Goal: Task Accomplishment & Management: Manage account settings

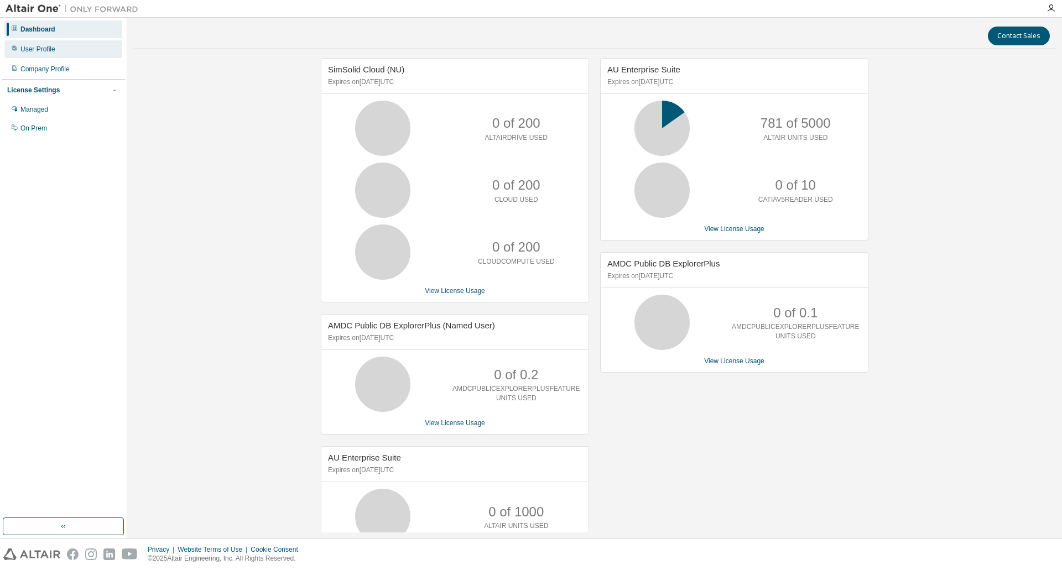
click at [38, 50] on div "User Profile" at bounding box center [37, 49] width 35 height 9
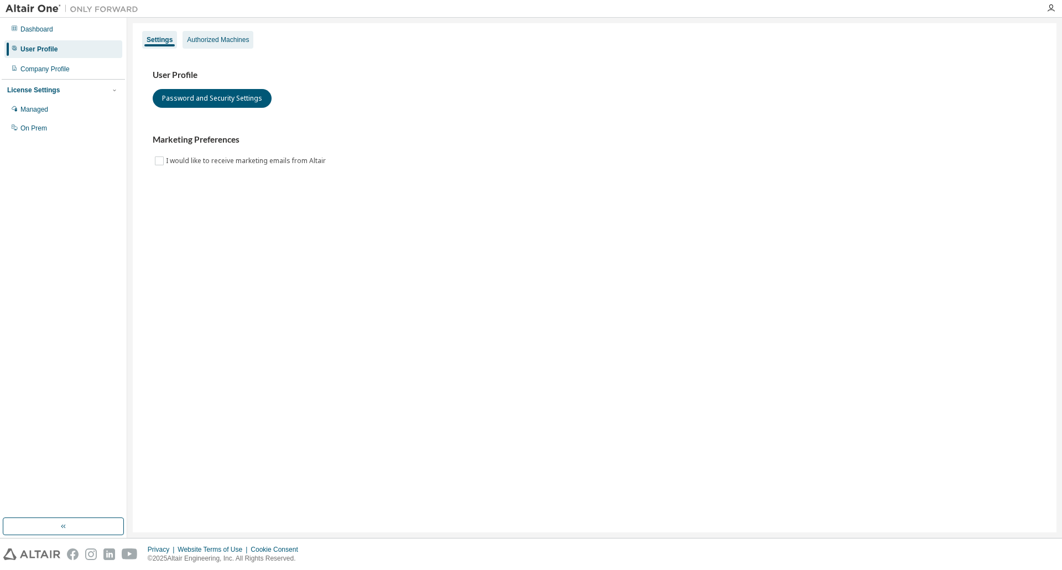
click at [207, 43] on div "Authorized Machines" at bounding box center [218, 39] width 62 height 9
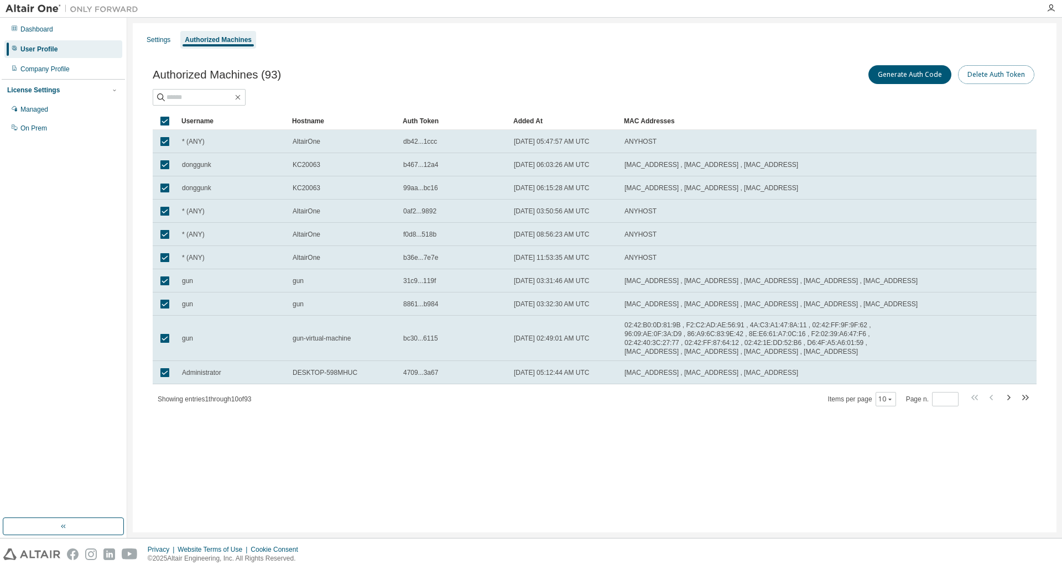
click at [1004, 77] on button "Delete Auth Token" at bounding box center [996, 74] width 76 height 19
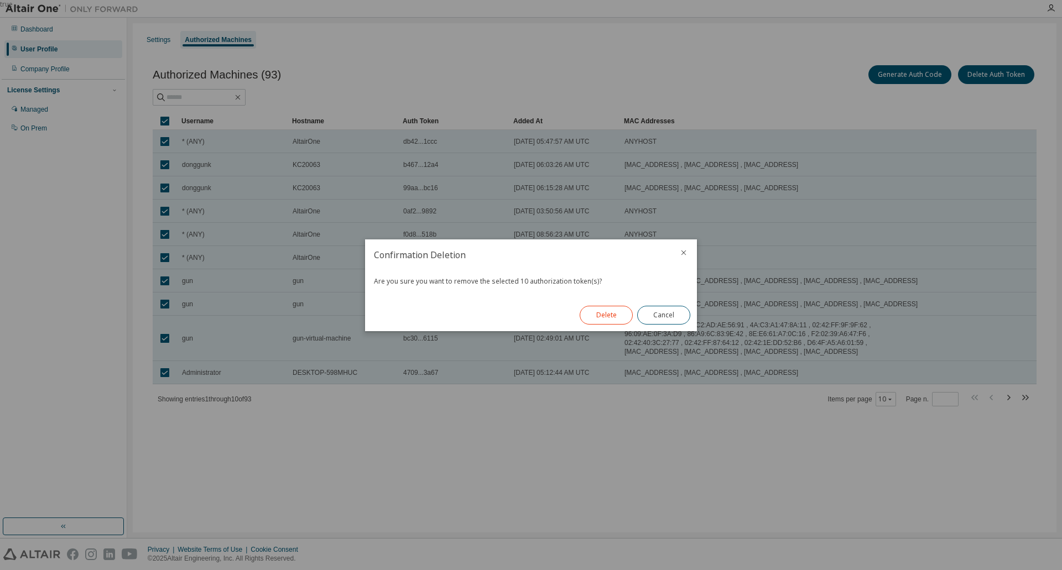
click at [593, 317] on button "Delete" at bounding box center [606, 315] width 53 height 19
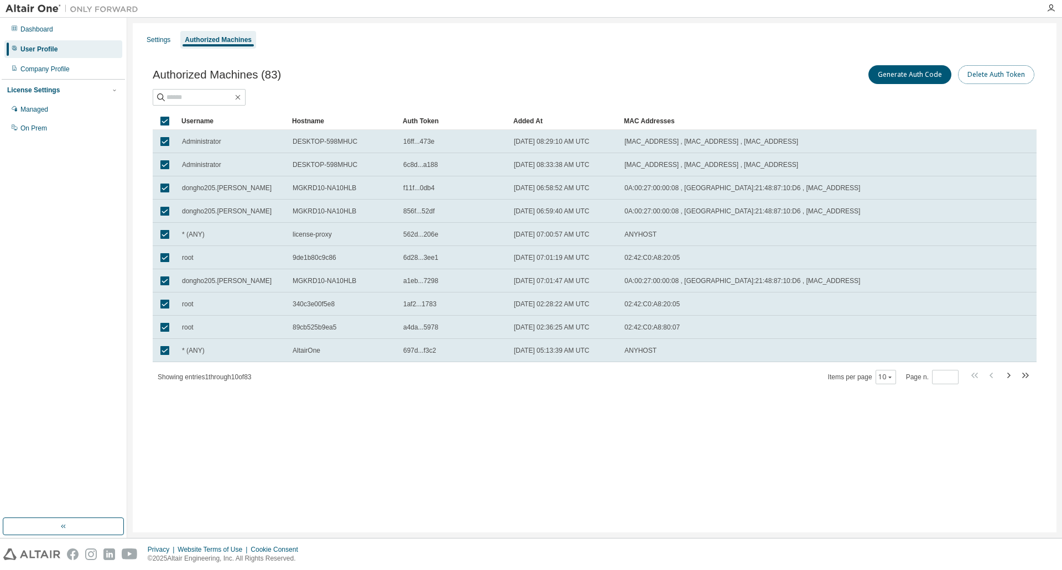
click at [999, 74] on button "Delete Auth Token" at bounding box center [996, 74] width 76 height 19
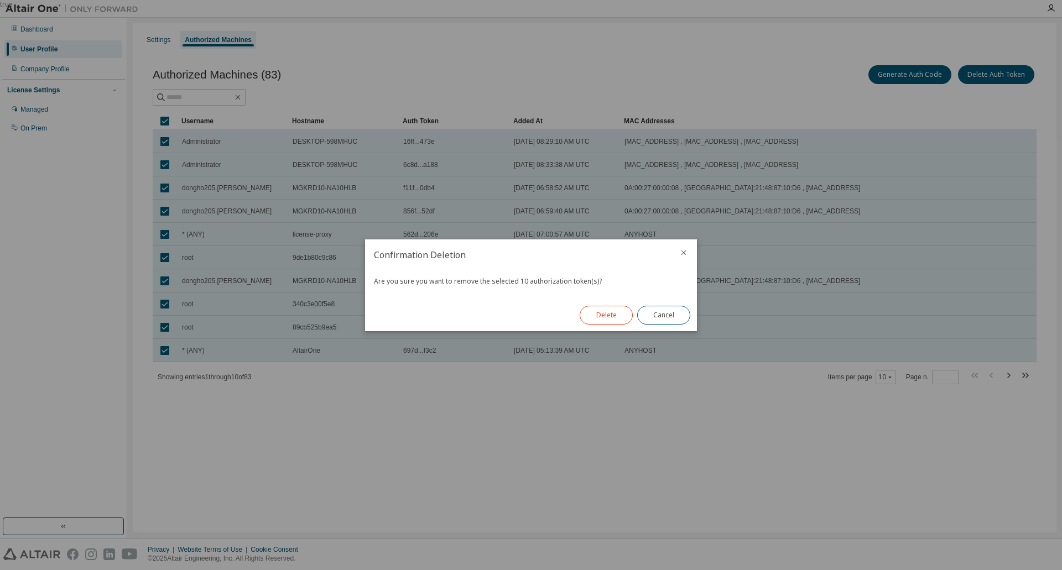
click at [607, 311] on button "Delete" at bounding box center [606, 315] width 53 height 19
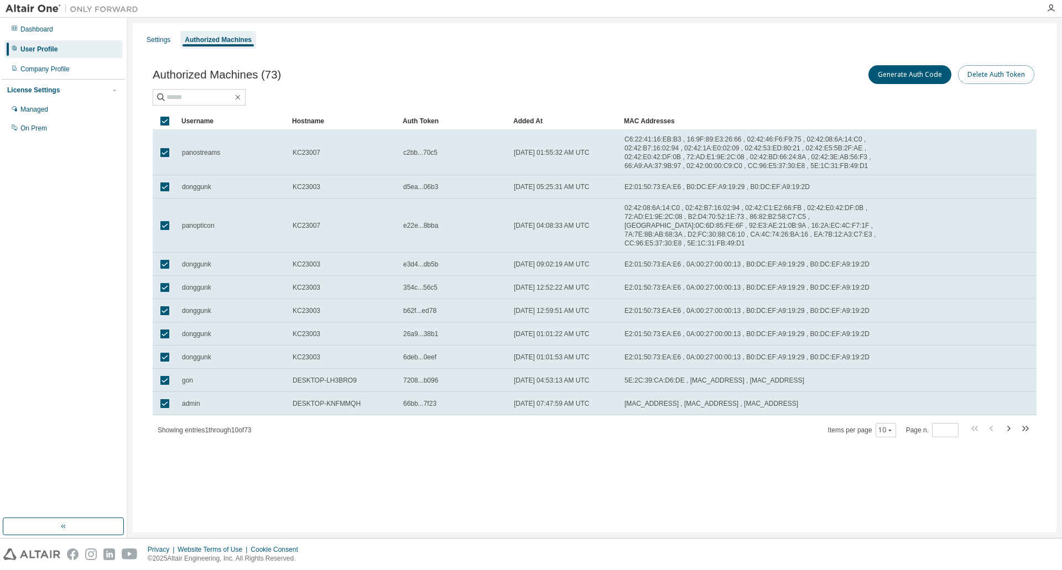
click at [999, 71] on button "Delete Auth Token" at bounding box center [996, 74] width 76 height 19
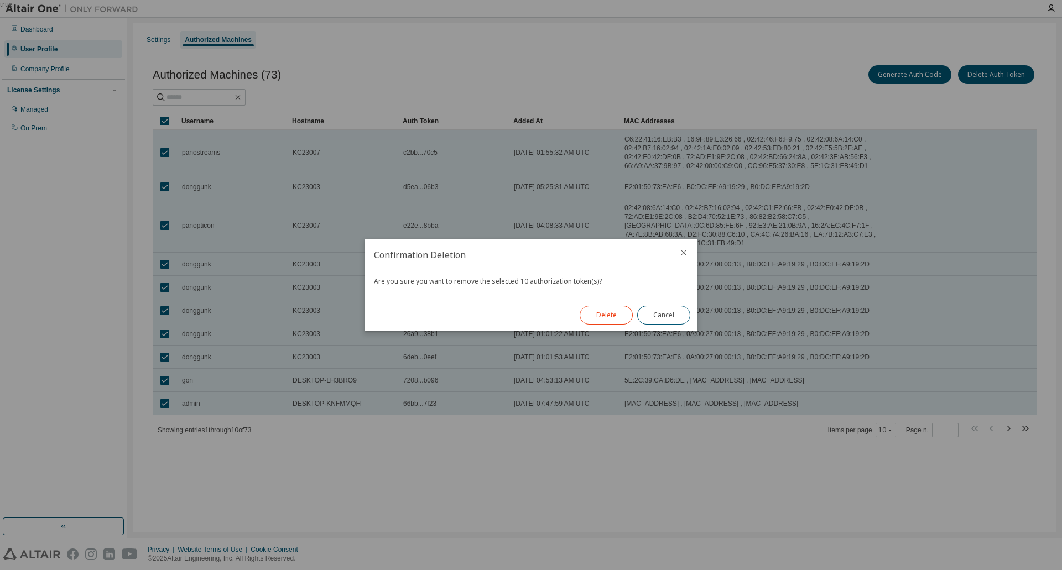
click at [617, 312] on button "Delete" at bounding box center [606, 315] width 53 height 19
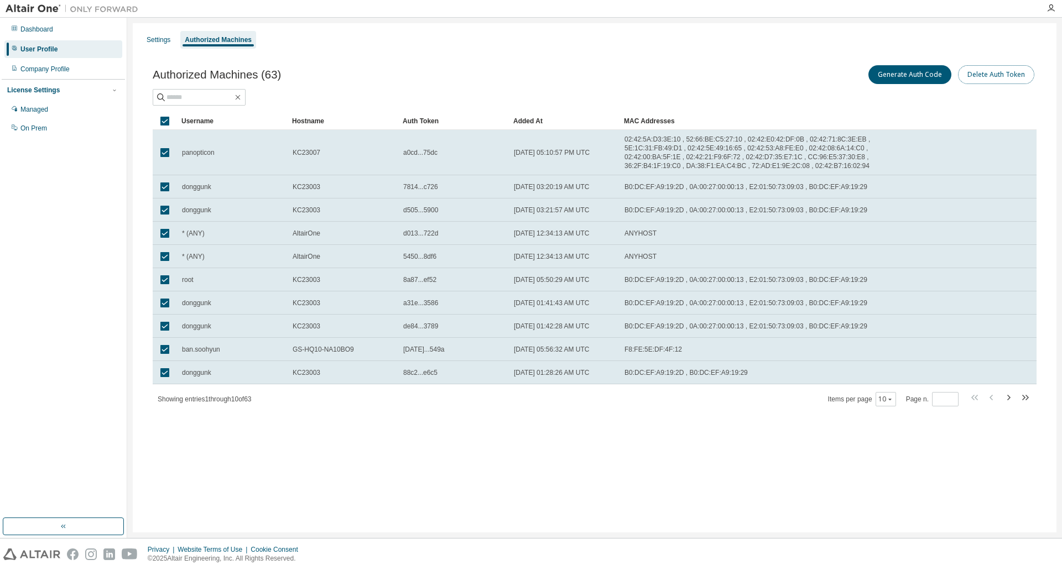
click at [1006, 72] on button "Delete Auth Token" at bounding box center [996, 74] width 76 height 19
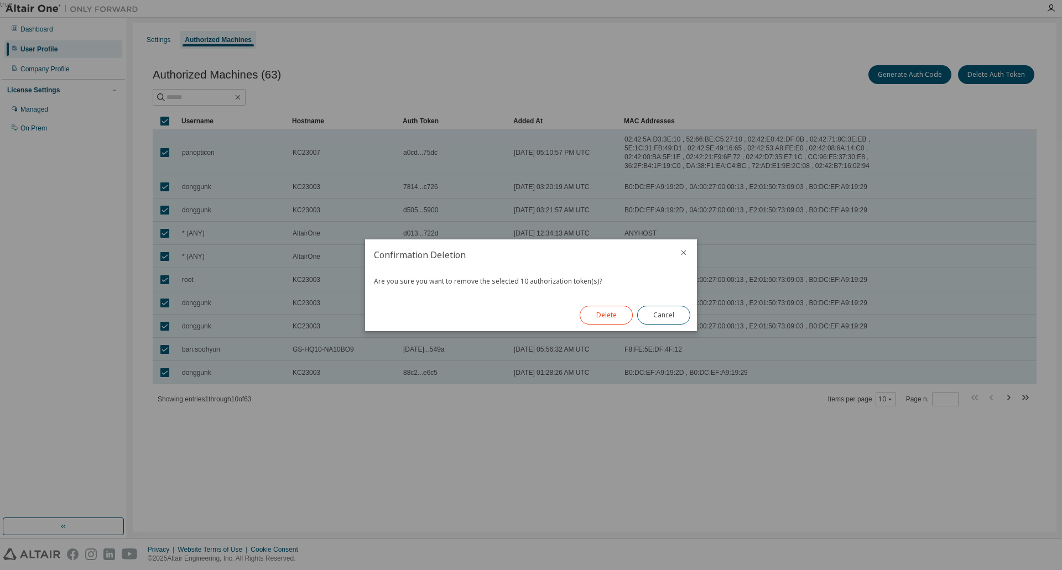
click at [594, 316] on button "Delete" at bounding box center [606, 315] width 53 height 19
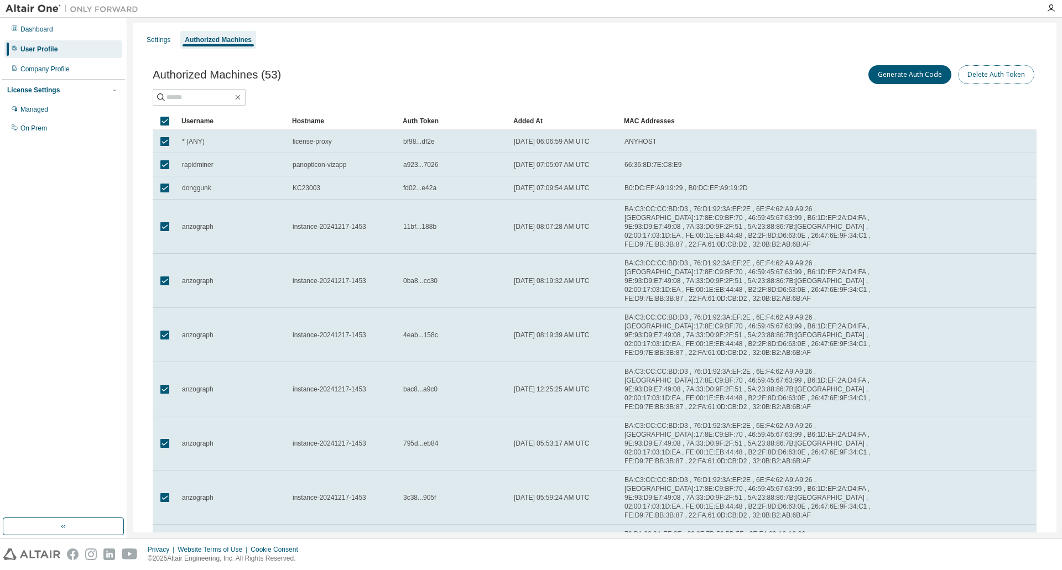
click at [989, 76] on button "Delete Auth Token" at bounding box center [996, 74] width 76 height 19
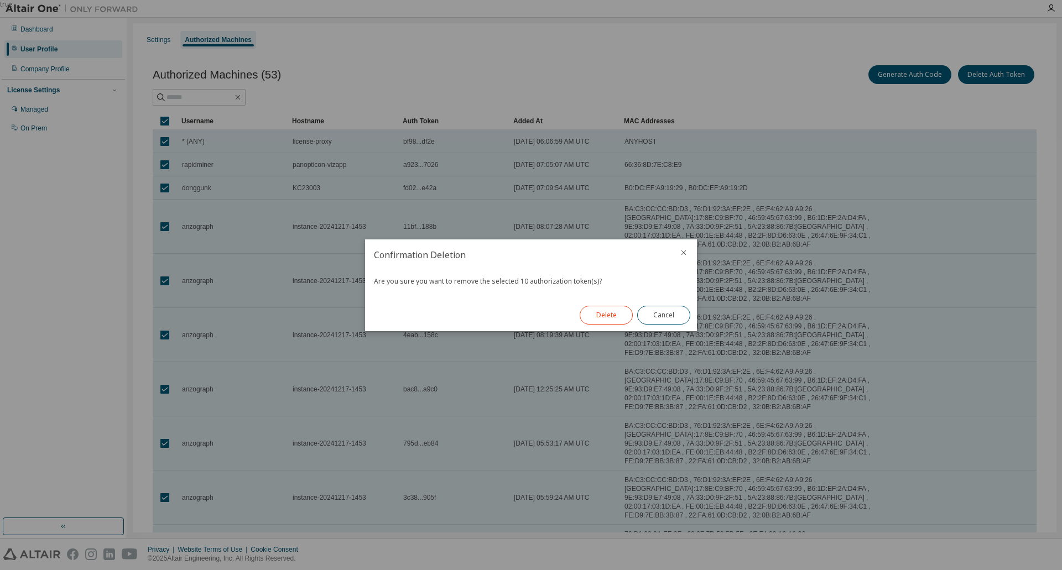
click at [599, 310] on button "Delete" at bounding box center [606, 315] width 53 height 19
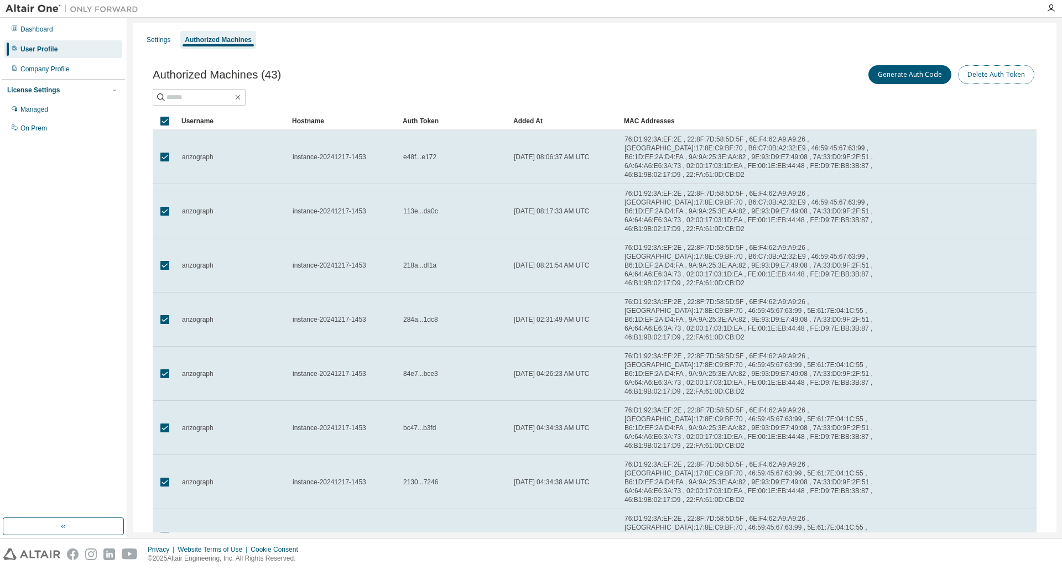
click at [984, 78] on button "Delete Auth Token" at bounding box center [996, 74] width 76 height 19
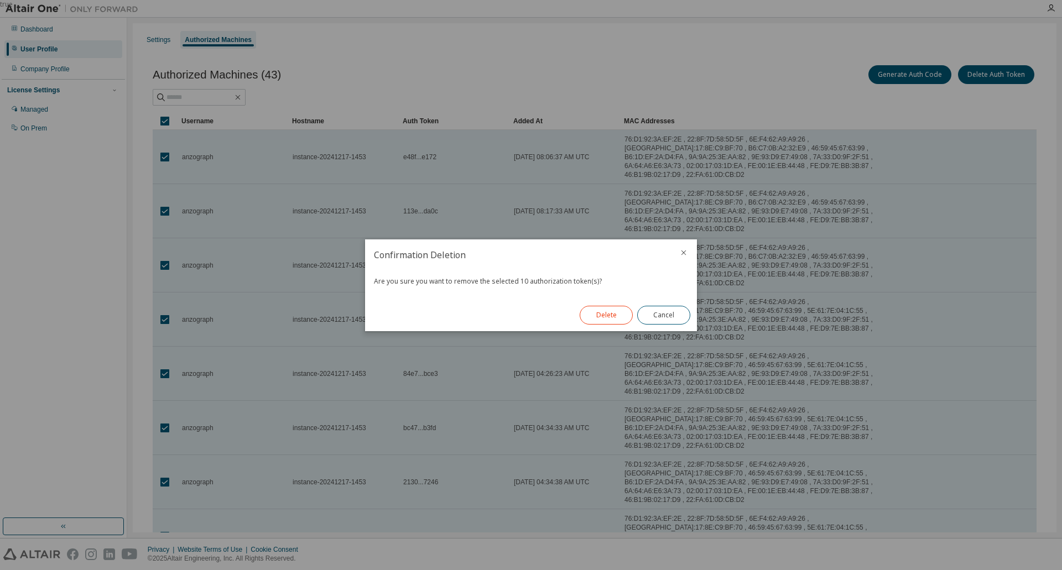
click at [591, 313] on button "Delete" at bounding box center [606, 315] width 53 height 19
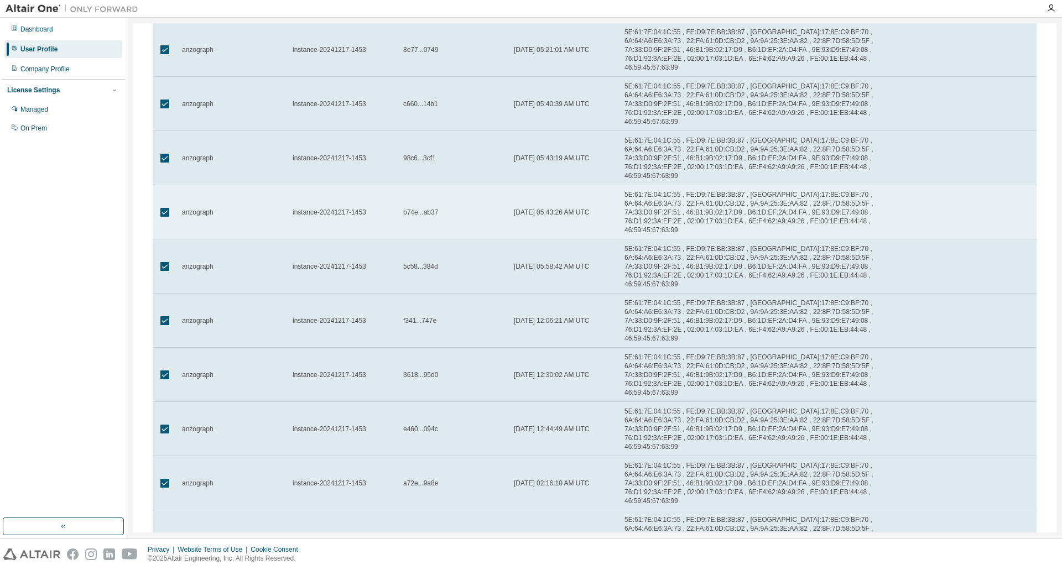
scroll to position [109, 0]
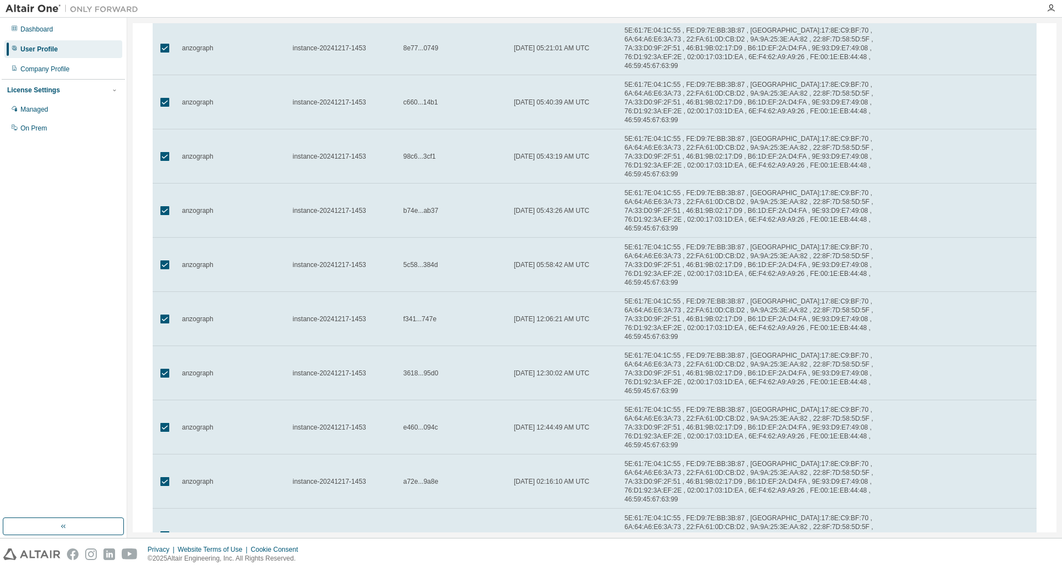
click at [438, 498] on div "Authorized Machines (33) Generate Auth Code Delete Auth Token Clear Load Save S…" at bounding box center [594, 278] width 910 height 674
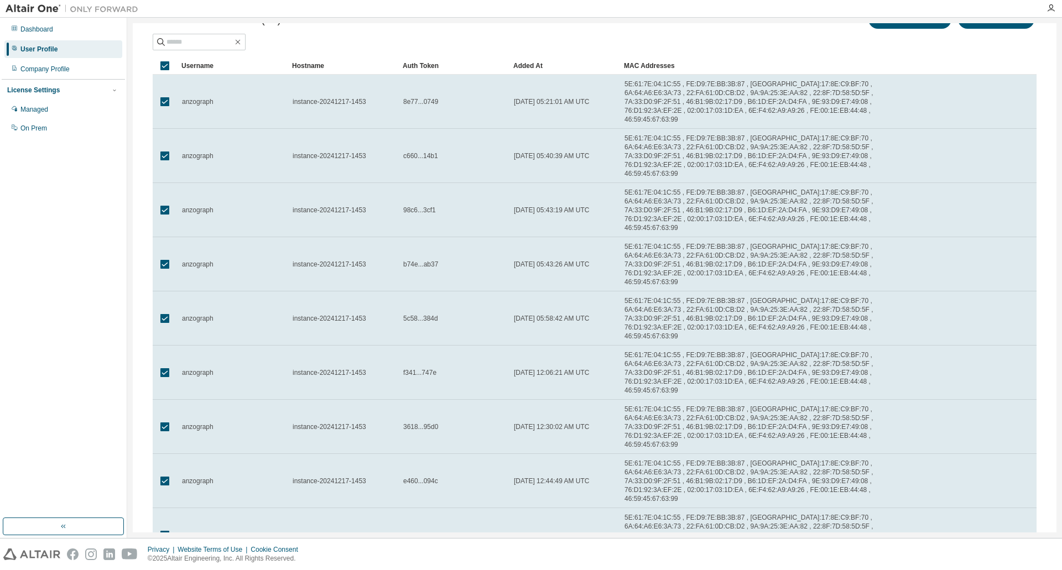
scroll to position [0, 0]
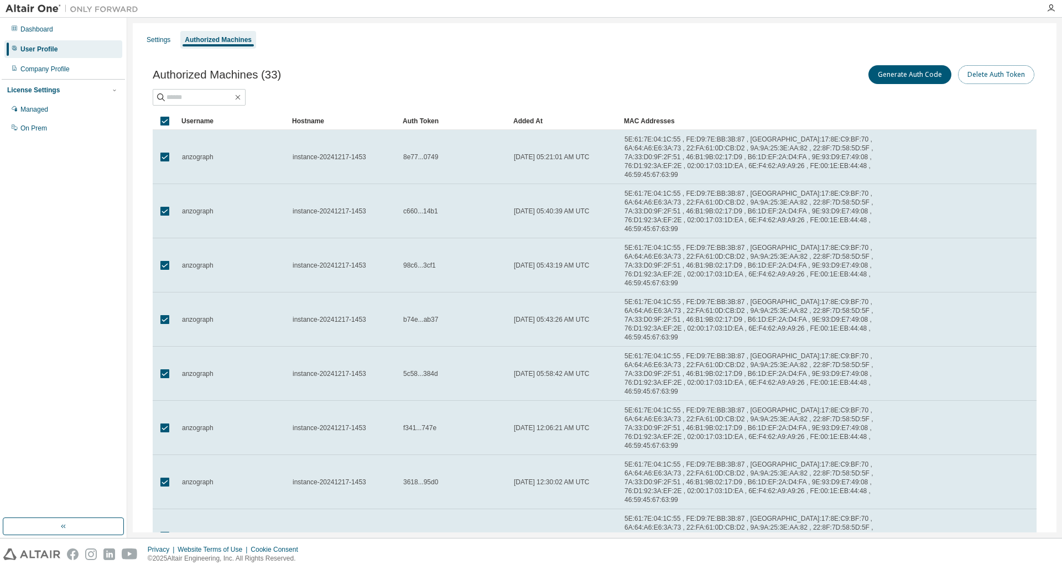
click at [1005, 71] on button "Delete Auth Token" at bounding box center [996, 74] width 76 height 19
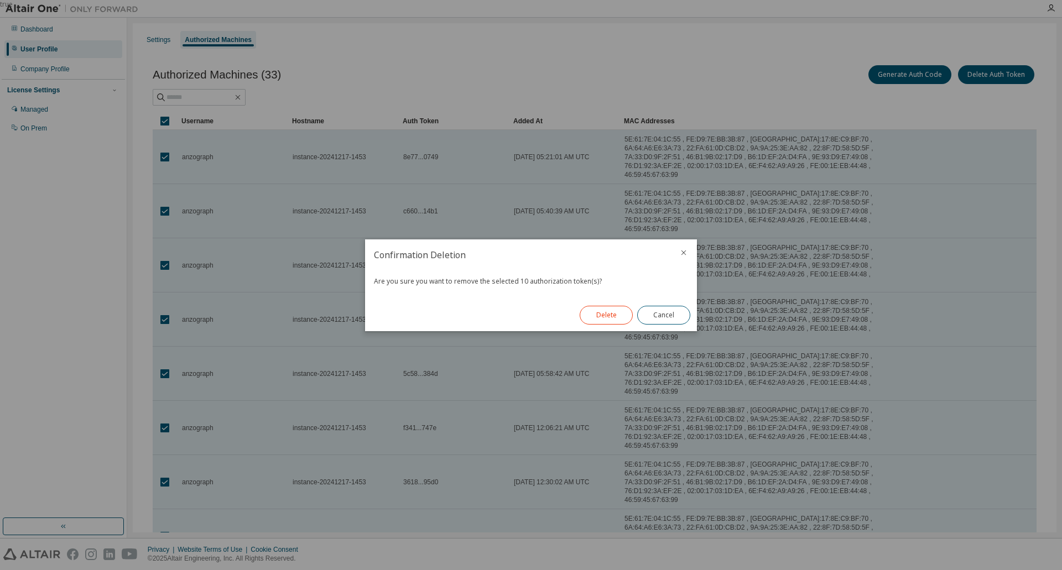
click at [603, 319] on button "Delete" at bounding box center [606, 315] width 53 height 19
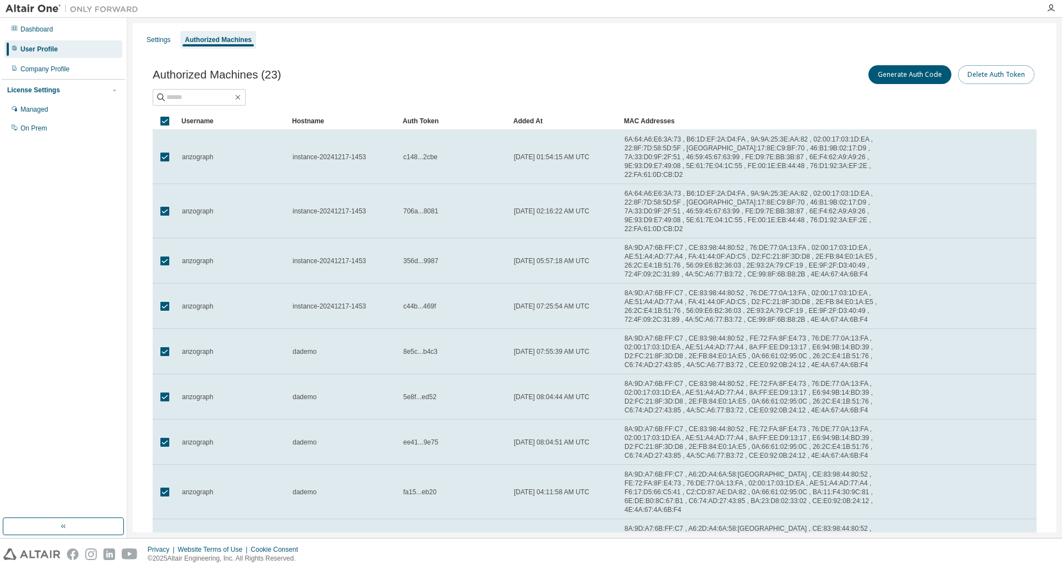
click at [982, 78] on button "Delete Auth Token" at bounding box center [996, 74] width 76 height 19
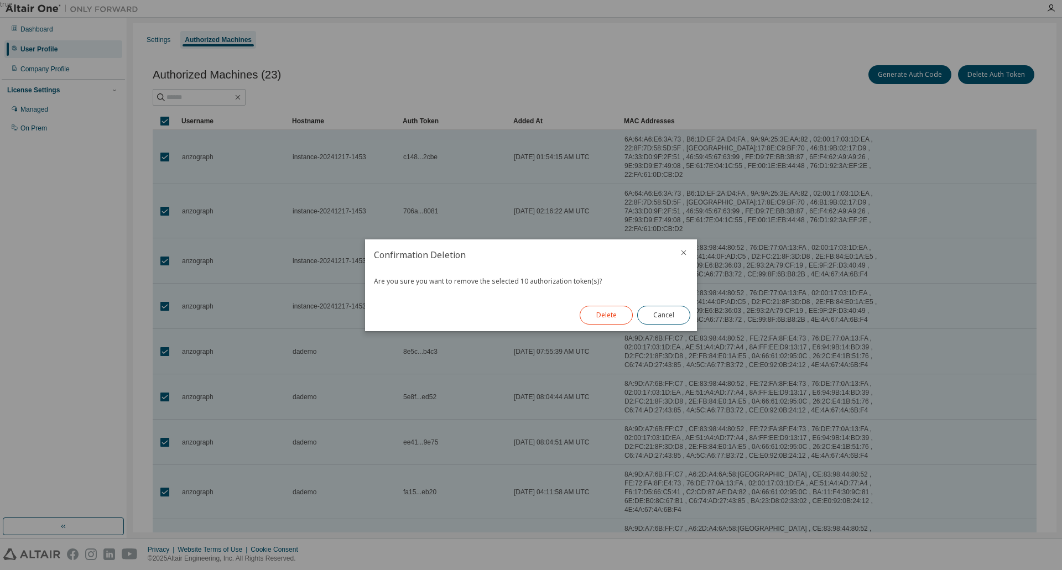
click at [590, 314] on button "Delete" at bounding box center [606, 315] width 53 height 19
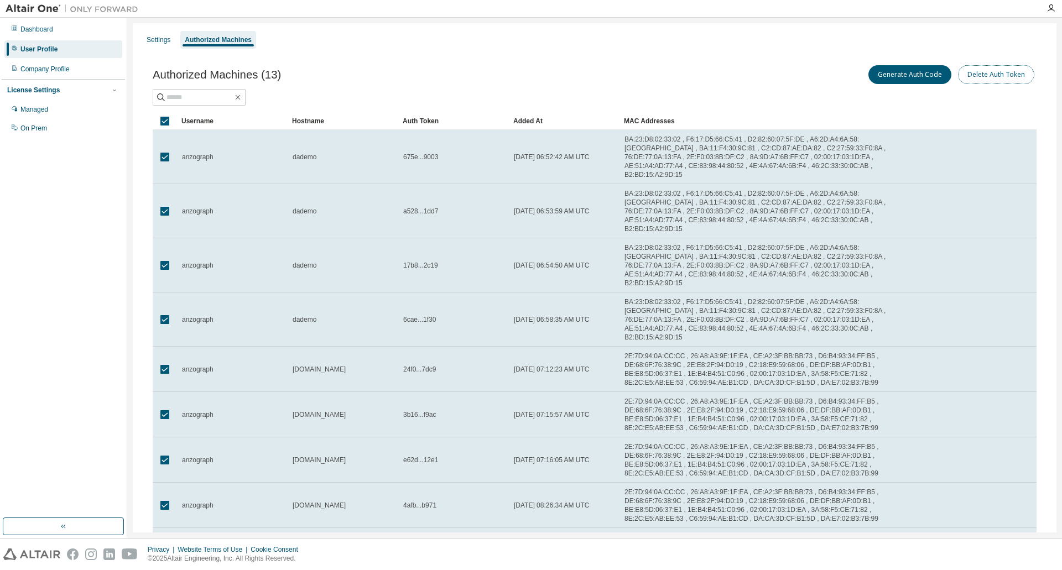
click at [975, 72] on button "Delete Auth Token" at bounding box center [996, 74] width 76 height 19
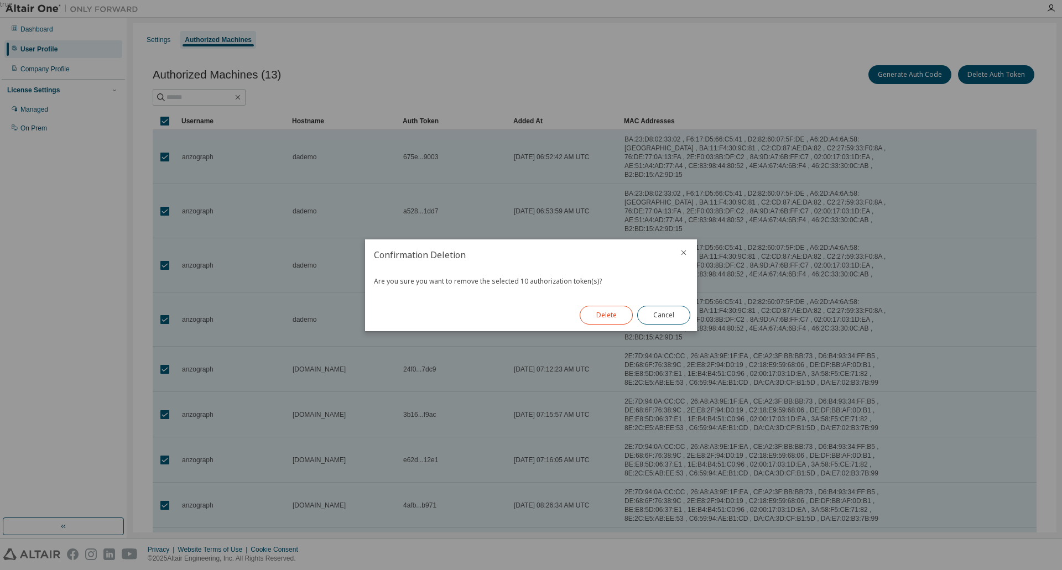
click at [617, 309] on button "Delete" at bounding box center [606, 315] width 53 height 19
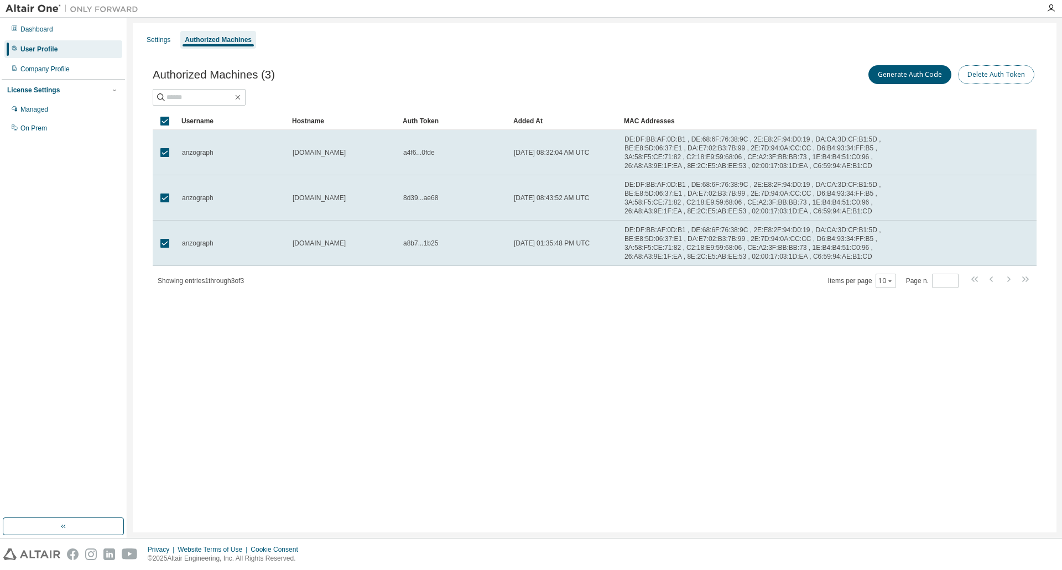
click at [1004, 66] on button "Delete Auth Token" at bounding box center [996, 74] width 76 height 19
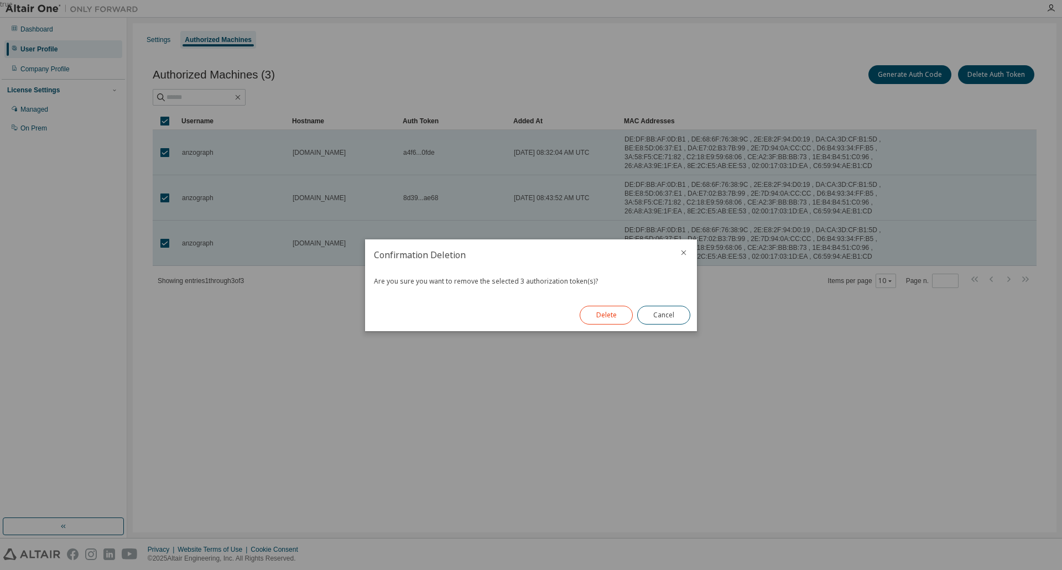
click at [612, 320] on button "Delete" at bounding box center [606, 315] width 53 height 19
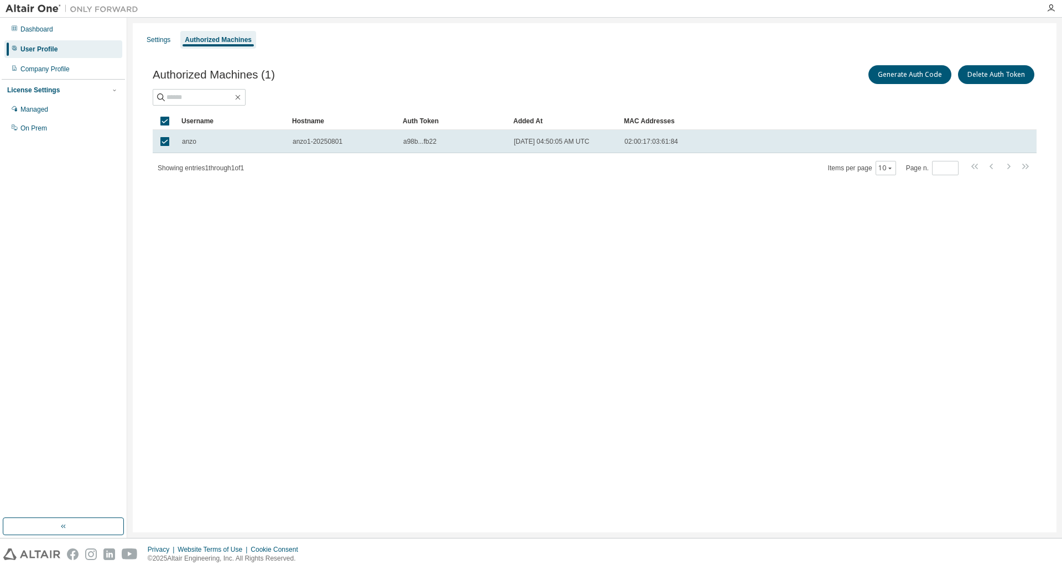
click at [612, 320] on div "Settings Authorized Machines Authorized Machines (1) Generate Auth Code Delete …" at bounding box center [595, 277] width 924 height 509
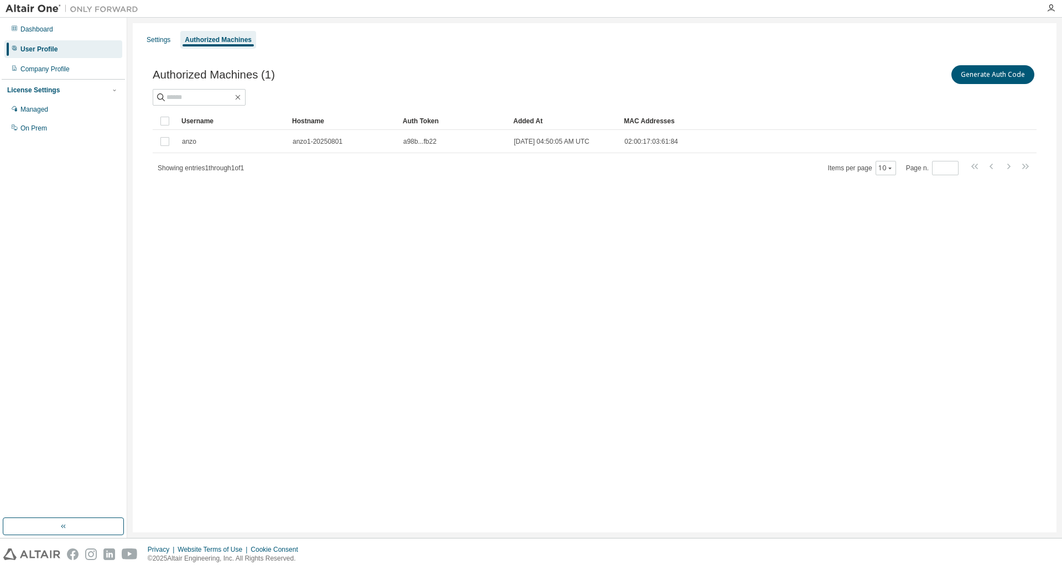
click at [384, 247] on div "Settings Authorized Machines Authorized Machines (1) Generate Auth Code Clear L…" at bounding box center [595, 277] width 924 height 509
click at [160, 37] on div "Settings" at bounding box center [159, 39] width 24 height 9
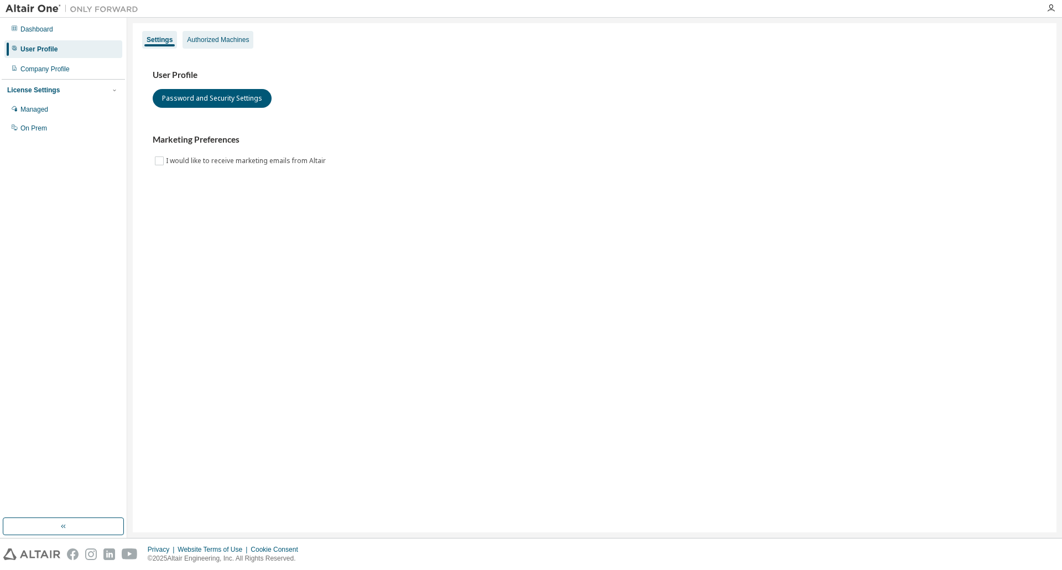
click at [201, 40] on div "Authorized Machines" at bounding box center [218, 39] width 62 height 9
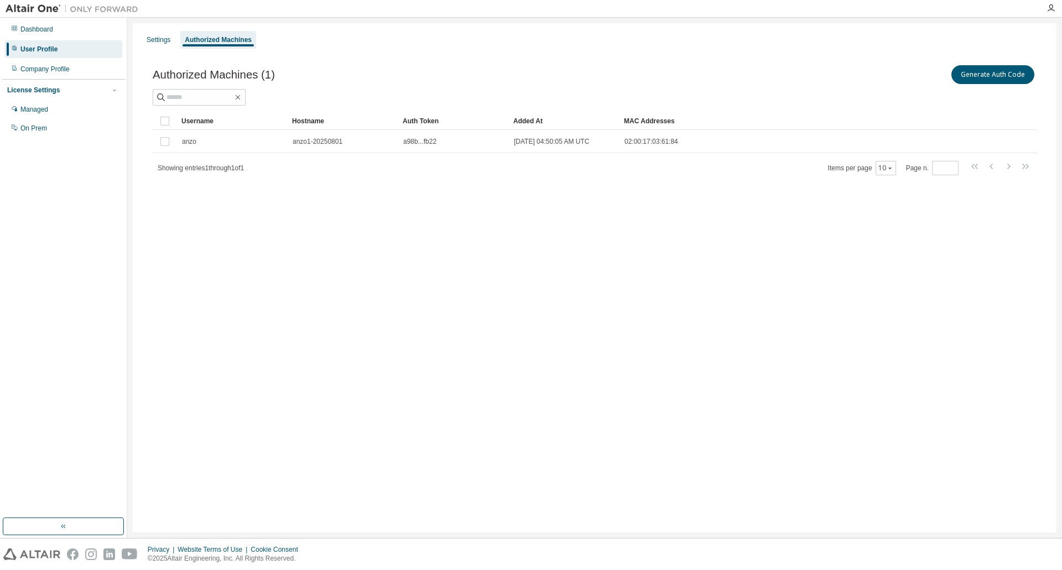
click at [575, 210] on div "Settings Authorized Machines Authorized Machines (1) Generate Auth Code Clear L…" at bounding box center [595, 277] width 924 height 509
click at [164, 43] on div "Settings" at bounding box center [159, 39] width 24 height 9
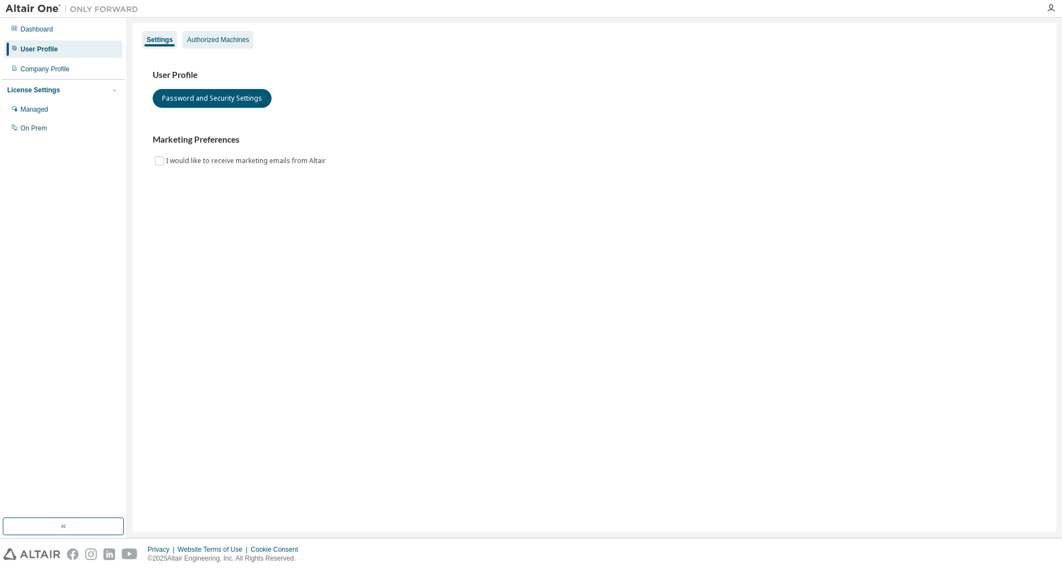
click at [227, 43] on div "Authorized Machines" at bounding box center [218, 39] width 62 height 9
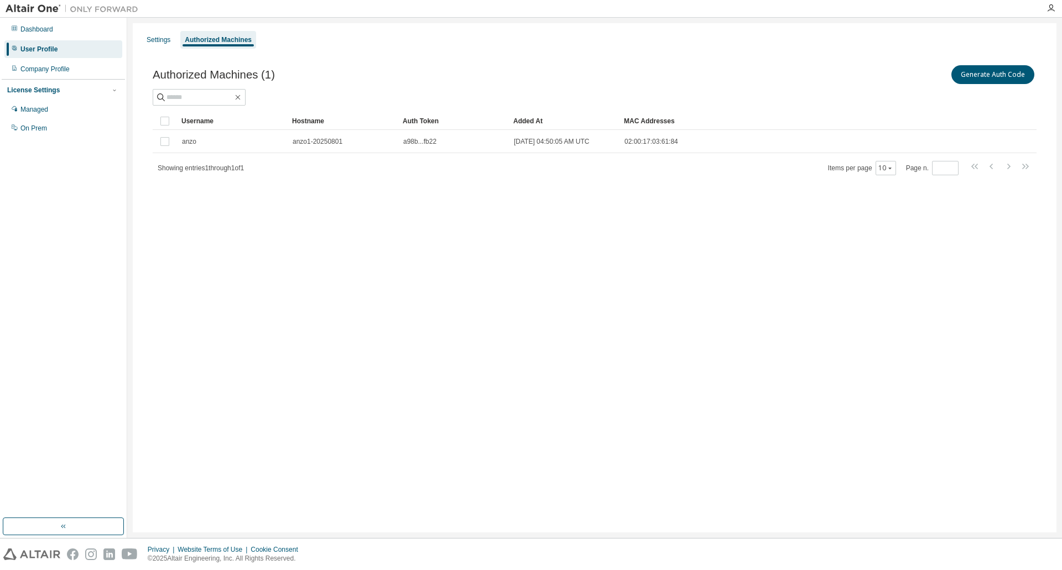
click at [518, 317] on div "Settings Authorized Machines Authorized Machines (1) Generate Auth Code Clear L…" at bounding box center [595, 277] width 924 height 509
click at [33, 107] on div "Managed" at bounding box center [34, 109] width 28 height 9
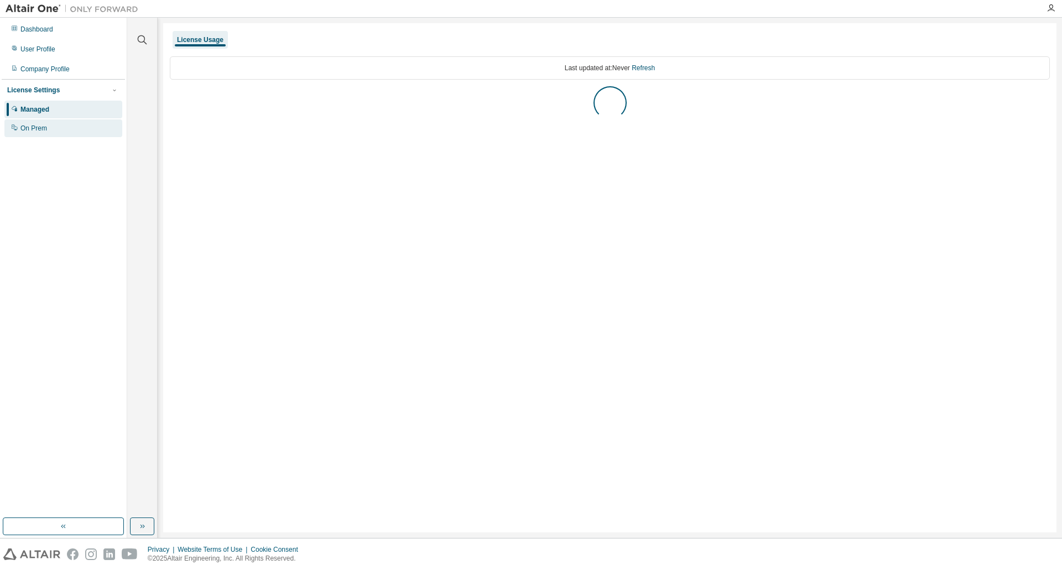
click at [34, 130] on div "On Prem" at bounding box center [33, 128] width 27 height 9
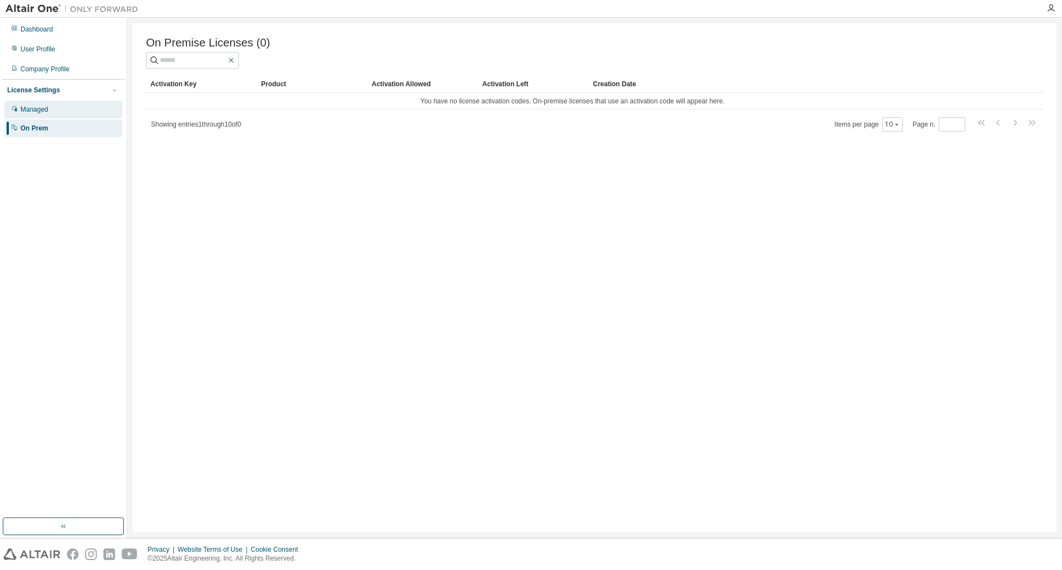
click at [41, 112] on div "Managed" at bounding box center [34, 109] width 28 height 9
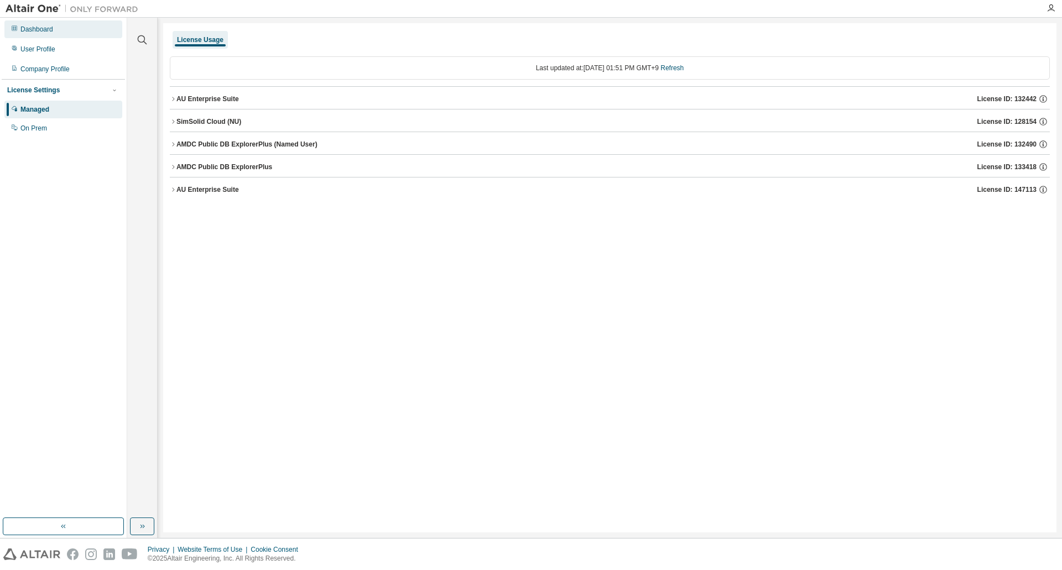
click at [33, 28] on div "Dashboard" at bounding box center [36, 29] width 33 height 9
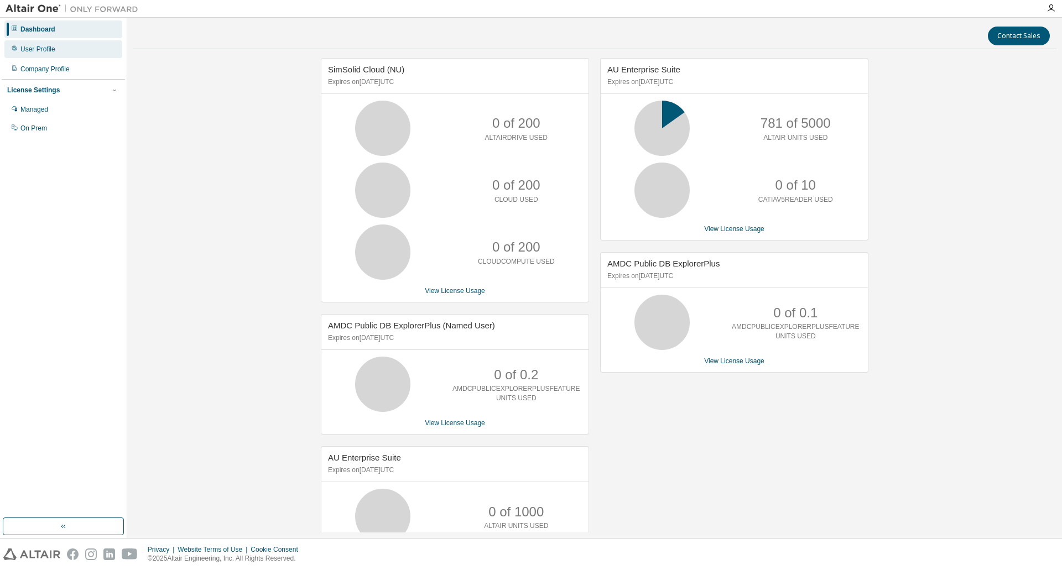
click at [45, 48] on div "User Profile" at bounding box center [37, 49] width 35 height 9
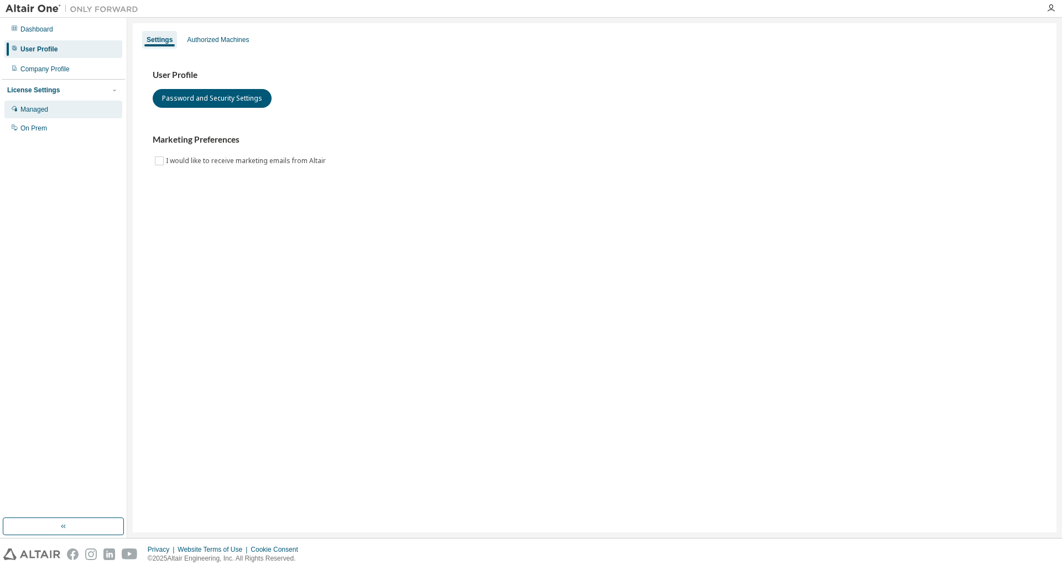
click at [40, 111] on div "Managed" at bounding box center [34, 109] width 28 height 9
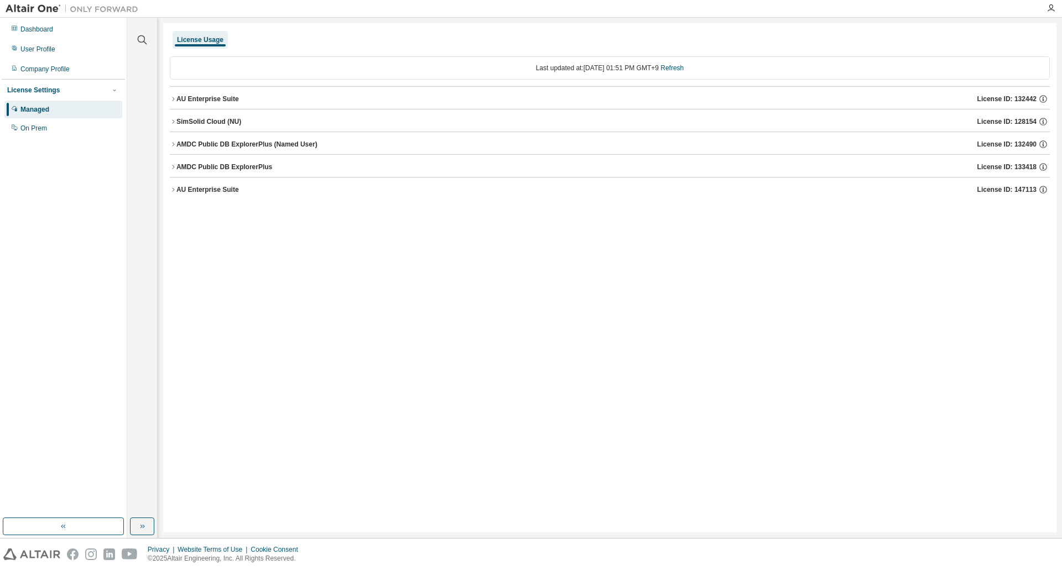
click at [347, 256] on div "License Usage Last updated at: [DATE] 01:51 PM GMT+9 Refresh AU Enterprise Suit…" at bounding box center [609, 277] width 893 height 509
click at [40, 133] on div "On Prem" at bounding box center [33, 128] width 27 height 9
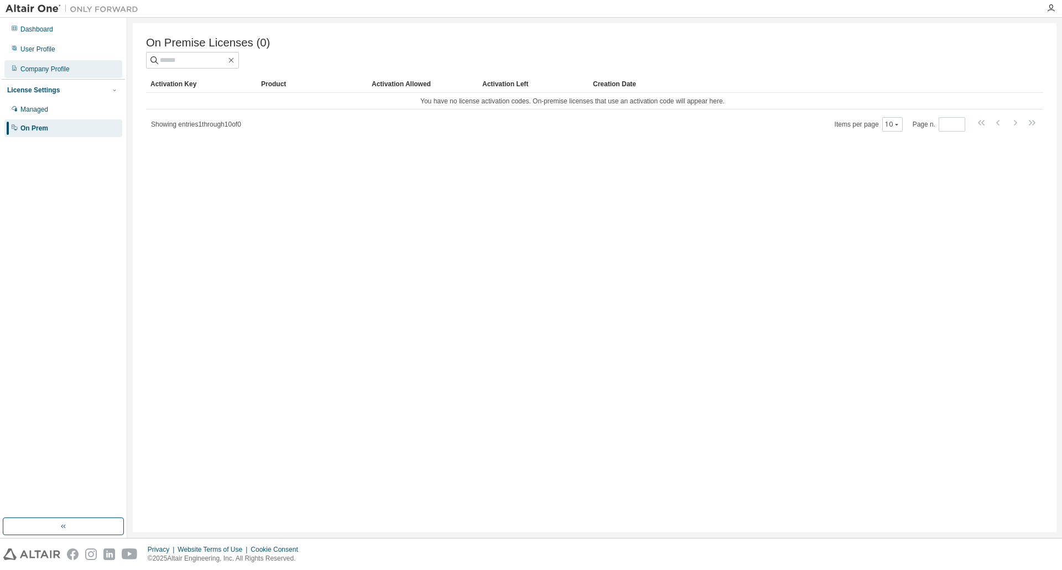
click at [50, 74] on div "Company Profile" at bounding box center [63, 69] width 118 height 18
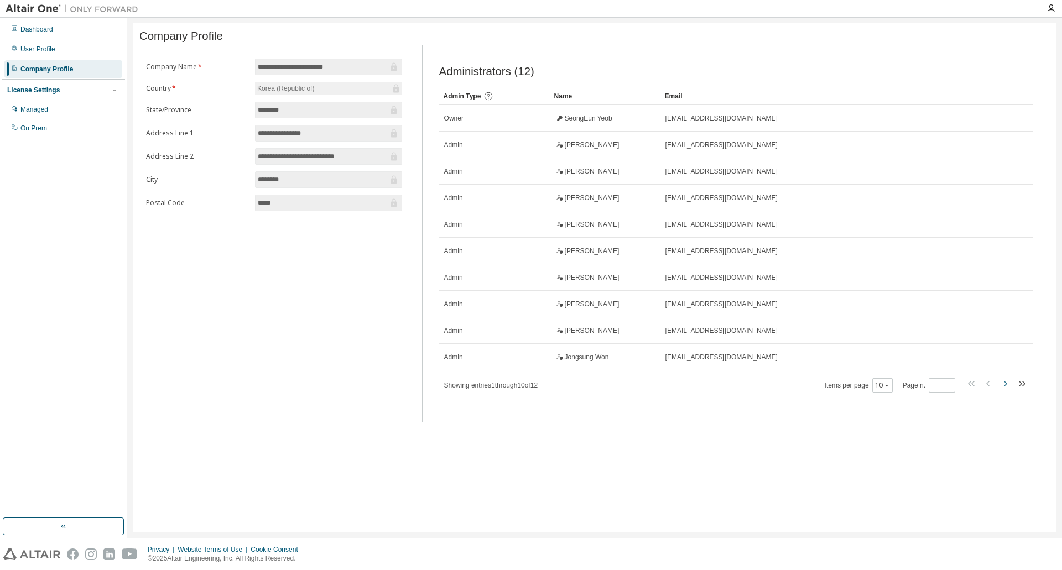
click at [1004, 387] on icon "button" at bounding box center [1005, 384] width 3 height 6
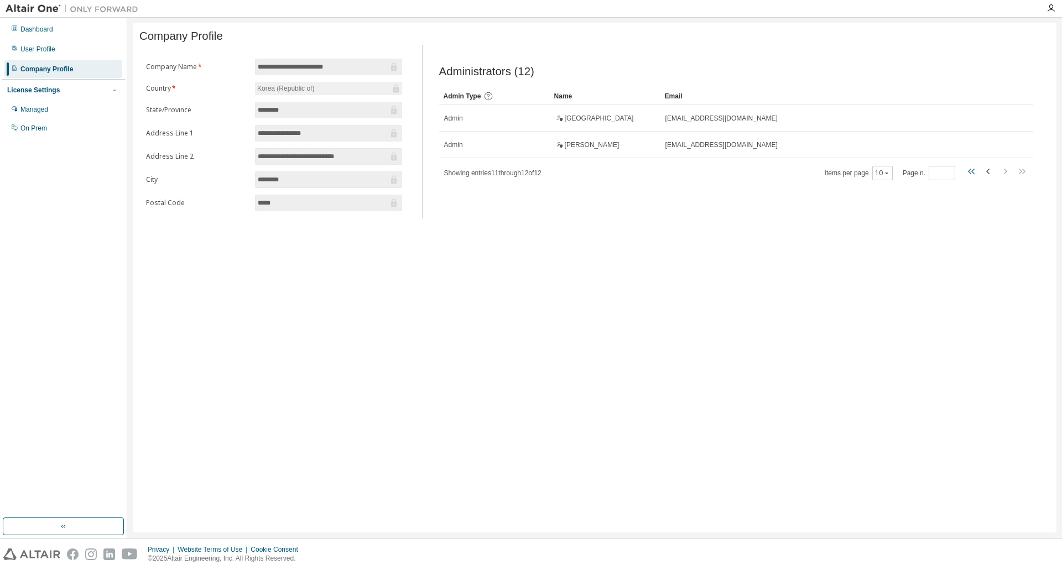
click at [976, 177] on icon "button" at bounding box center [971, 171] width 13 height 13
type input "*"
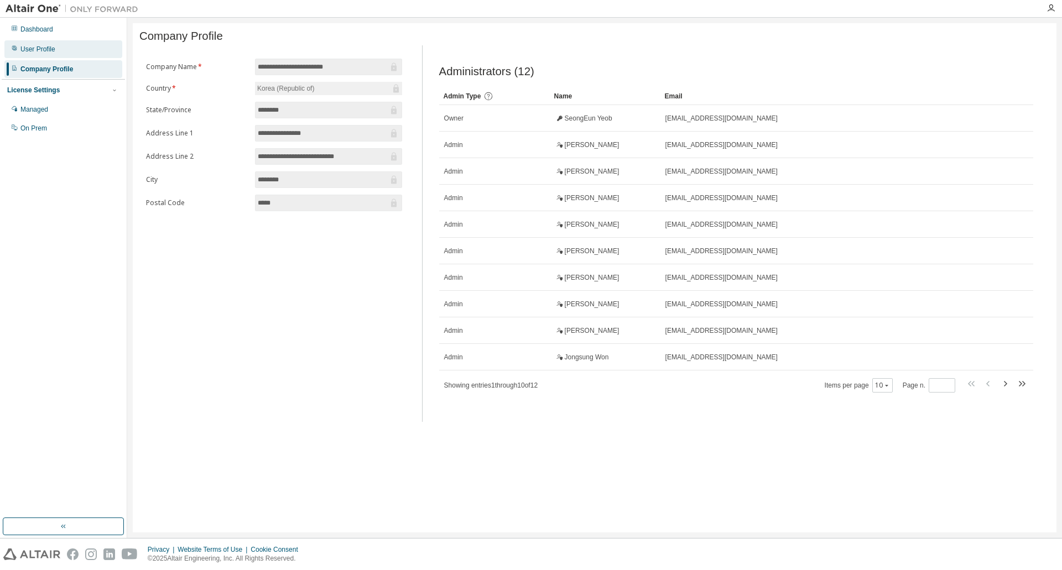
click at [39, 51] on div "User Profile" at bounding box center [37, 49] width 35 height 9
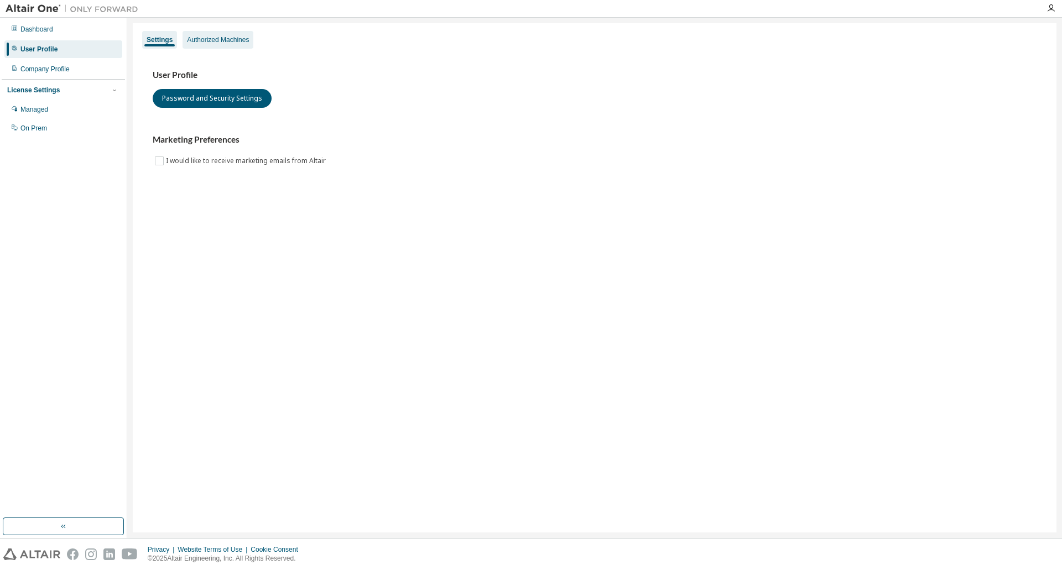
click at [219, 37] on div "Authorized Machines" at bounding box center [218, 39] width 62 height 9
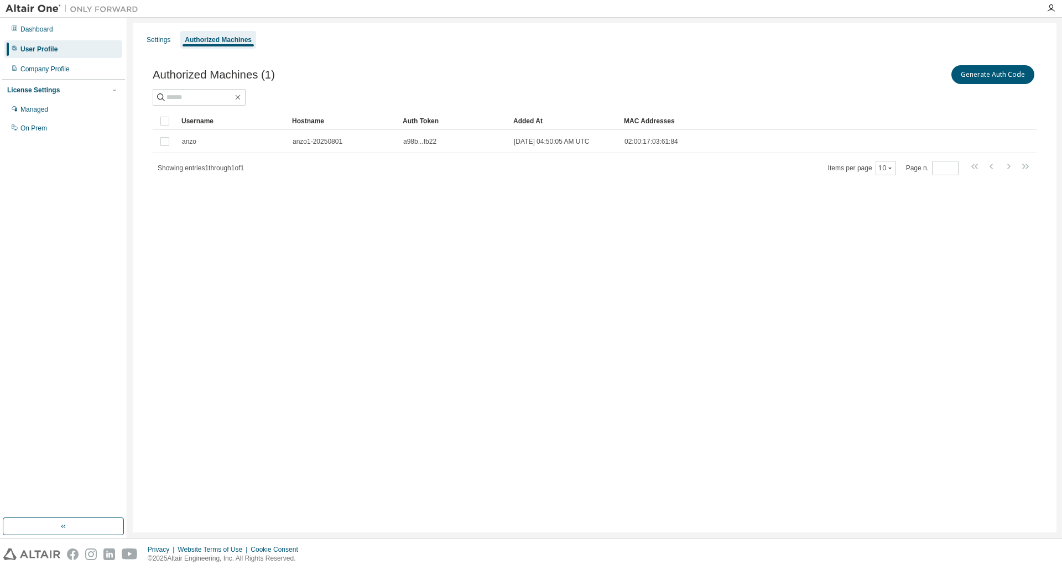
click at [622, 319] on div "Settings Authorized Machines Authorized Machines (1) Generate Auth Code Clear L…" at bounding box center [595, 277] width 924 height 509
